Goal: Find specific page/section: Find specific page/section

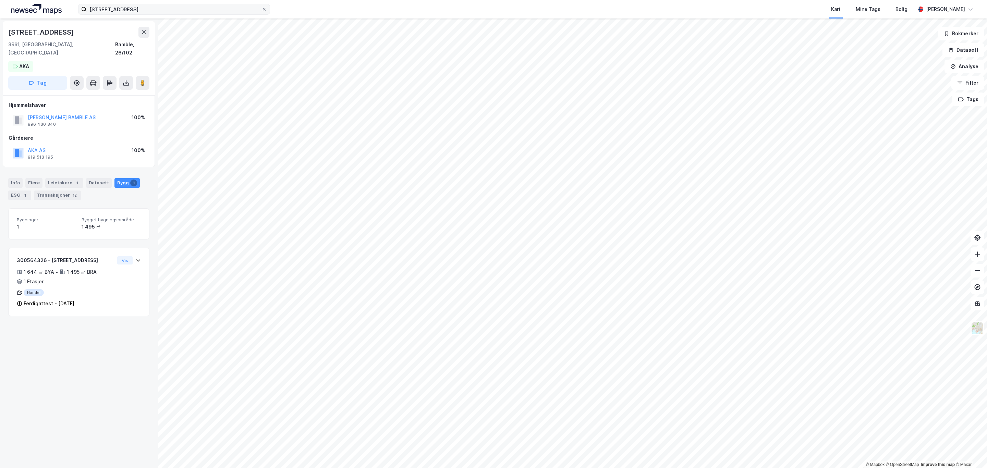
drag, startPoint x: 0, startPoint y: 0, endPoint x: 144, endPoint y: 4, distance: 144.0
click at [142, 3] on div "tønderveien 3 Kart Mine Tags Bolig [PERSON_NAME]" at bounding box center [493, 9] width 987 height 19
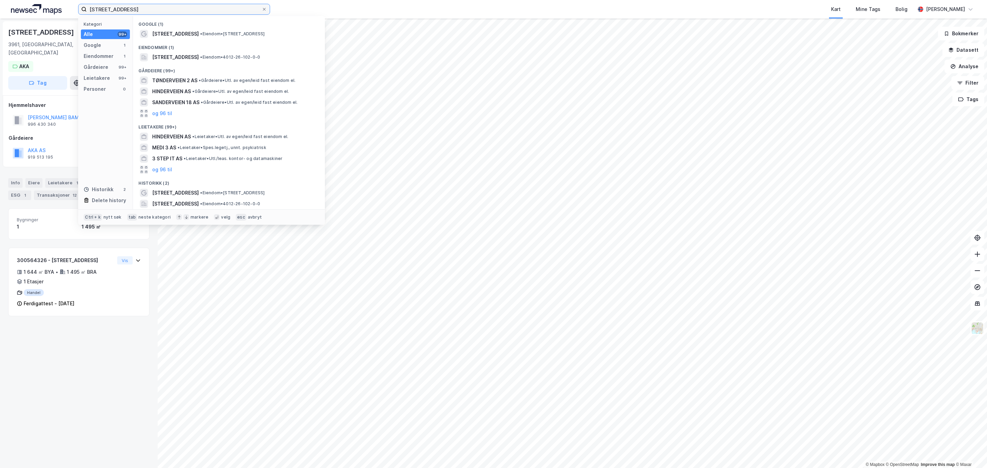
drag, startPoint x: 143, startPoint y: 7, endPoint x: 44, endPoint y: 4, distance: 99.1
click at [45, 4] on div "tønderveien 3 Kategori Alle 99+ Google 1 Eiendommer 1 Gårdeiere 99+ Leietakere …" at bounding box center [493, 9] width 987 height 19
paste input "[STREET_ADDRESS],"
click at [184, 35] on span "Meatjønnsvegen 94" at bounding box center [176, 34] width 49 height 8
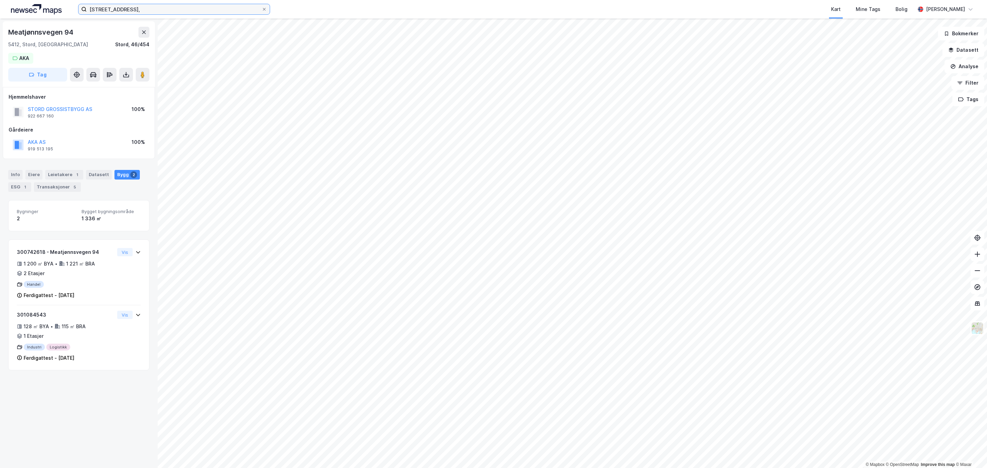
click at [219, 12] on input "[STREET_ADDRESS]," at bounding box center [174, 9] width 175 height 10
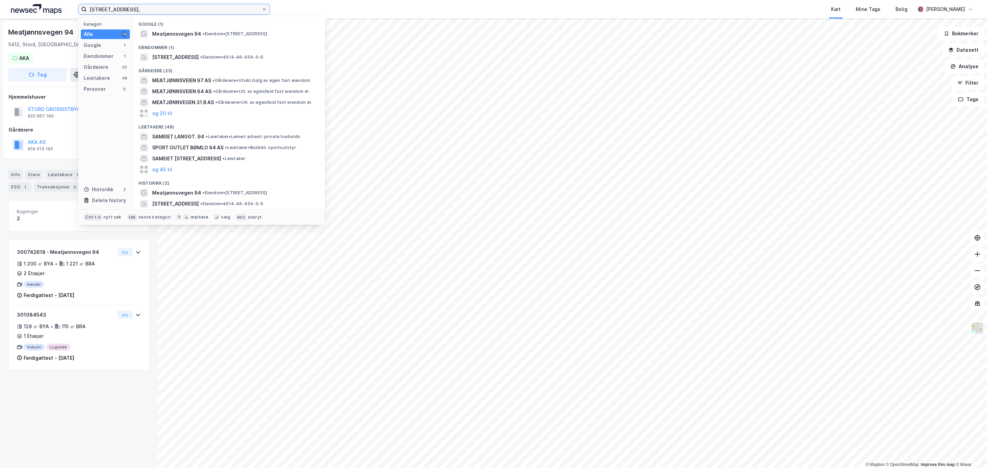
drag, startPoint x: 8, startPoint y: 6, endPoint x: -7, endPoint y: 6, distance: 15.1
click at [0, 6] on html "Meatjønnsvegen 94, Kategori Alle 75 Google 1 Eiendommer 1 Gårdeiere 23 Leietake…" at bounding box center [493, 234] width 987 height 468
paste input "[STREET_ADDRESS]"
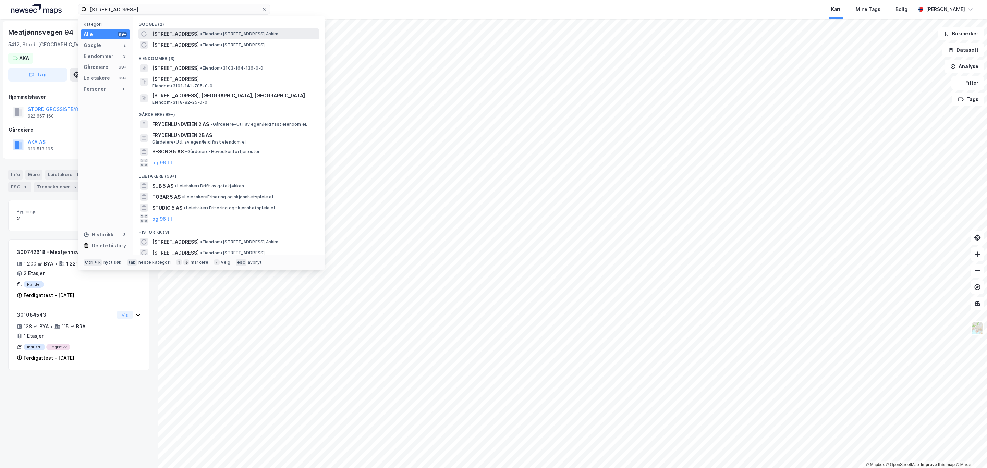
click at [190, 31] on span "[STREET_ADDRESS]" at bounding box center [175, 34] width 47 height 8
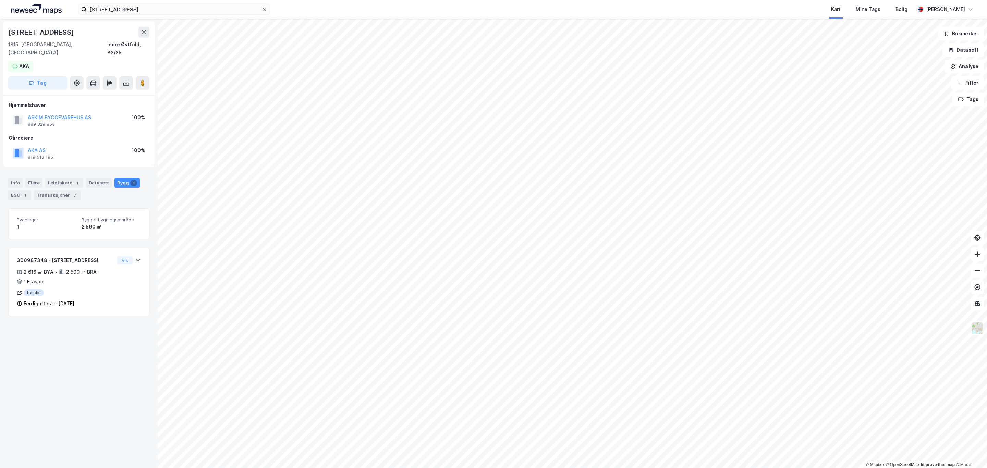
click at [205, 1] on div "[STREET_ADDRESS] Kart Mine Tags Bolig [PERSON_NAME]" at bounding box center [493, 9] width 987 height 19
click at [193, 8] on input "[STREET_ADDRESS]" at bounding box center [174, 9] width 175 height 10
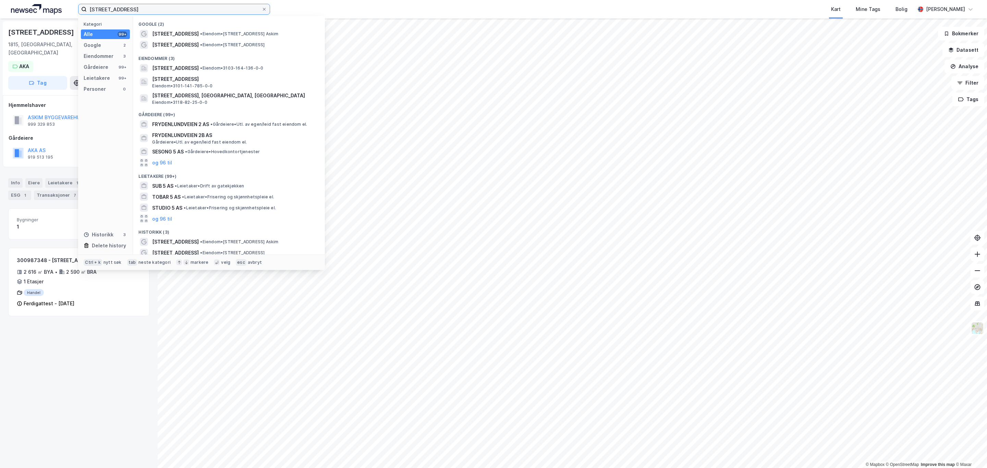
click at [0, 6] on html "[STREET_ADDRESS] Kategori Alle 99+ Google 2 Eiendommer 3 Gårdeiere 99+ Leietake…" at bounding box center [493, 234] width 987 height 468
paste input "[STREET_ADDRESS],"
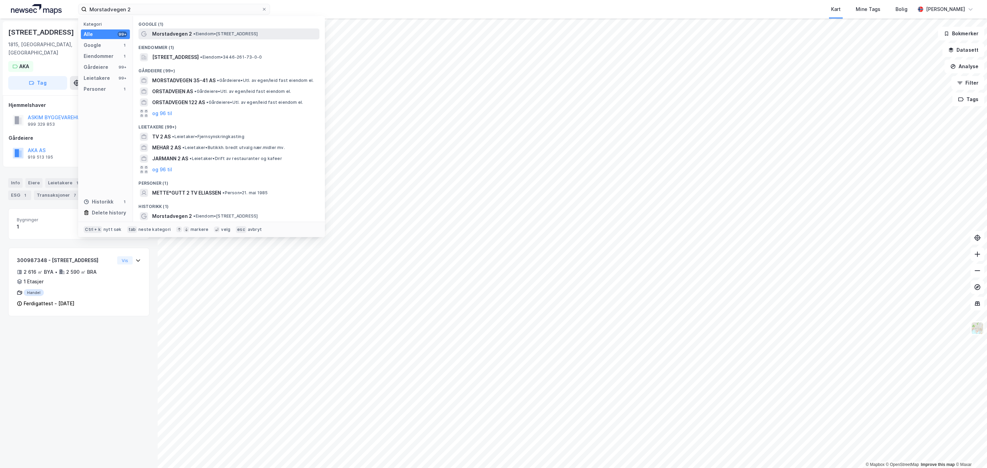
click at [193, 37] on div "Morstadvegen 2 • Eiendom • [STREET_ADDRESS]" at bounding box center [235, 34] width 166 height 8
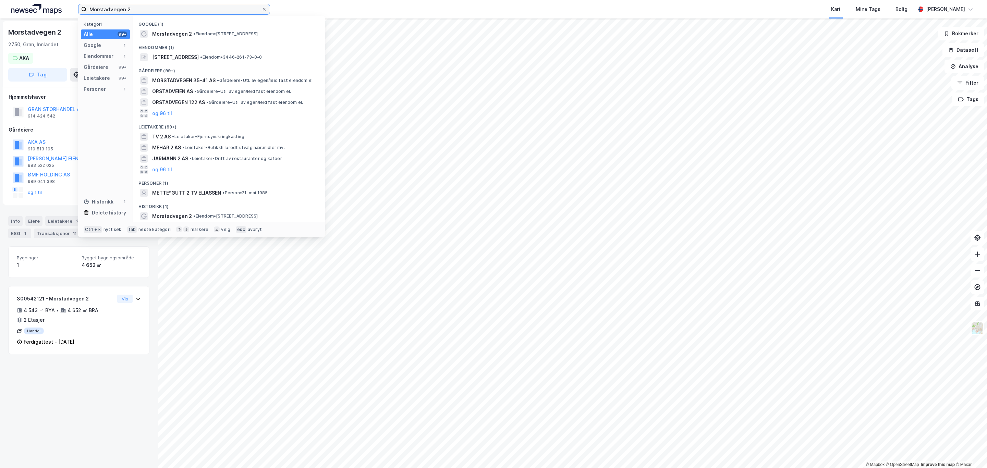
click at [187, 5] on input "Morstadvegen 2" at bounding box center [174, 9] width 175 height 10
drag, startPoint x: 187, startPoint y: 5, endPoint x: 76, endPoint y: 8, distance: 111.1
click at [76, 8] on div "Morstadvegen 2 Kategori Alle 99+ Google 1 Eiendommer 1 Gårdeiere 99+ Leietakere…" at bounding box center [493, 9] width 987 height 19
paste input "[STREET_ADDRESS],"
type input "[STREET_ADDRESS]"
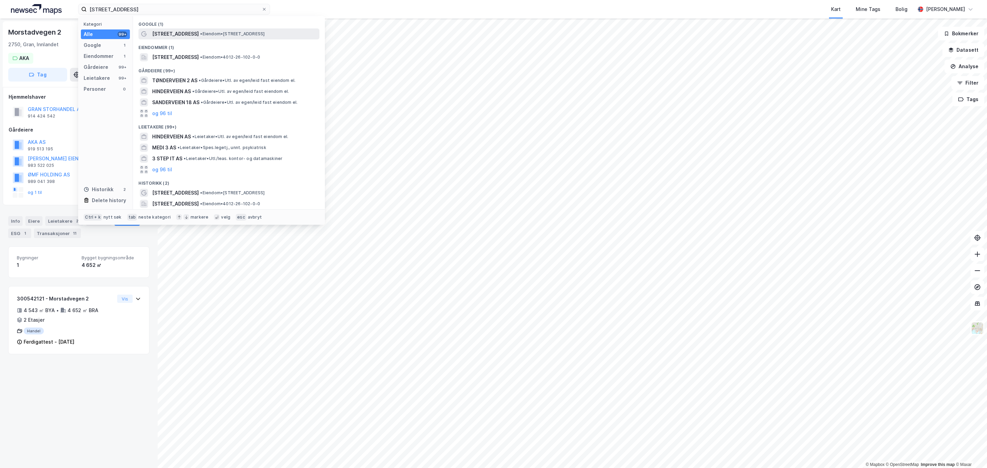
click at [167, 30] on span "[STREET_ADDRESS]" at bounding box center [175, 34] width 47 height 8
